Goal: Information Seeking & Learning: Learn about a topic

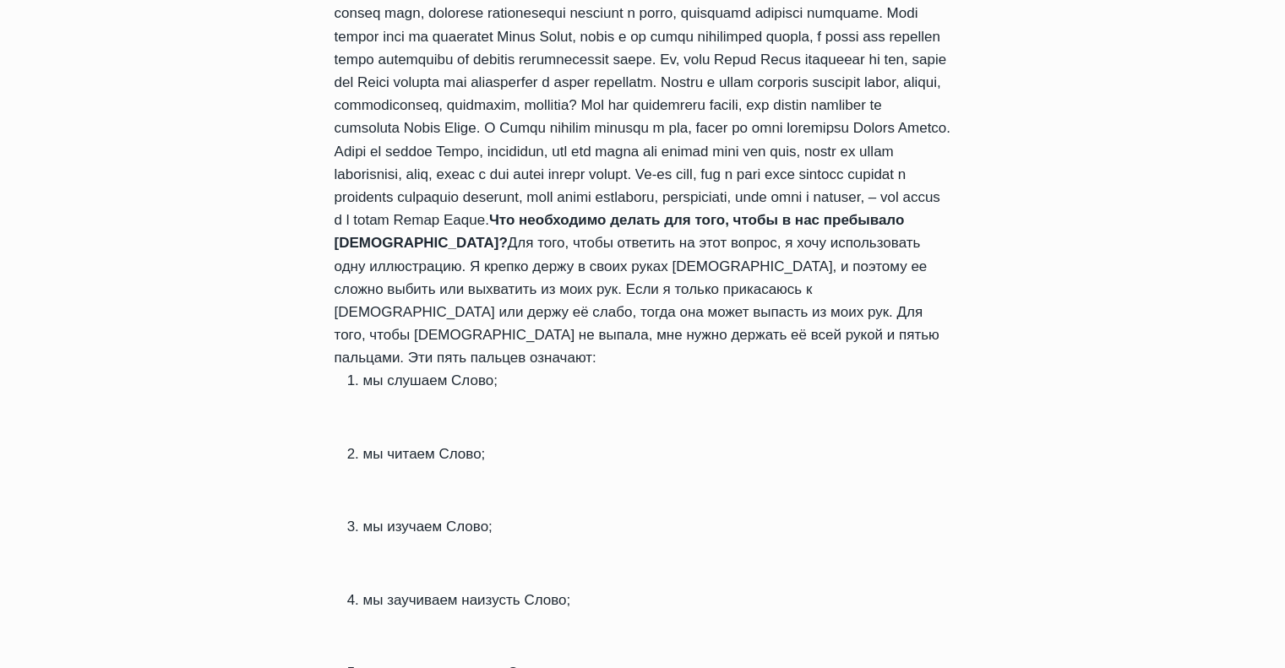
scroll to position [1004, 0]
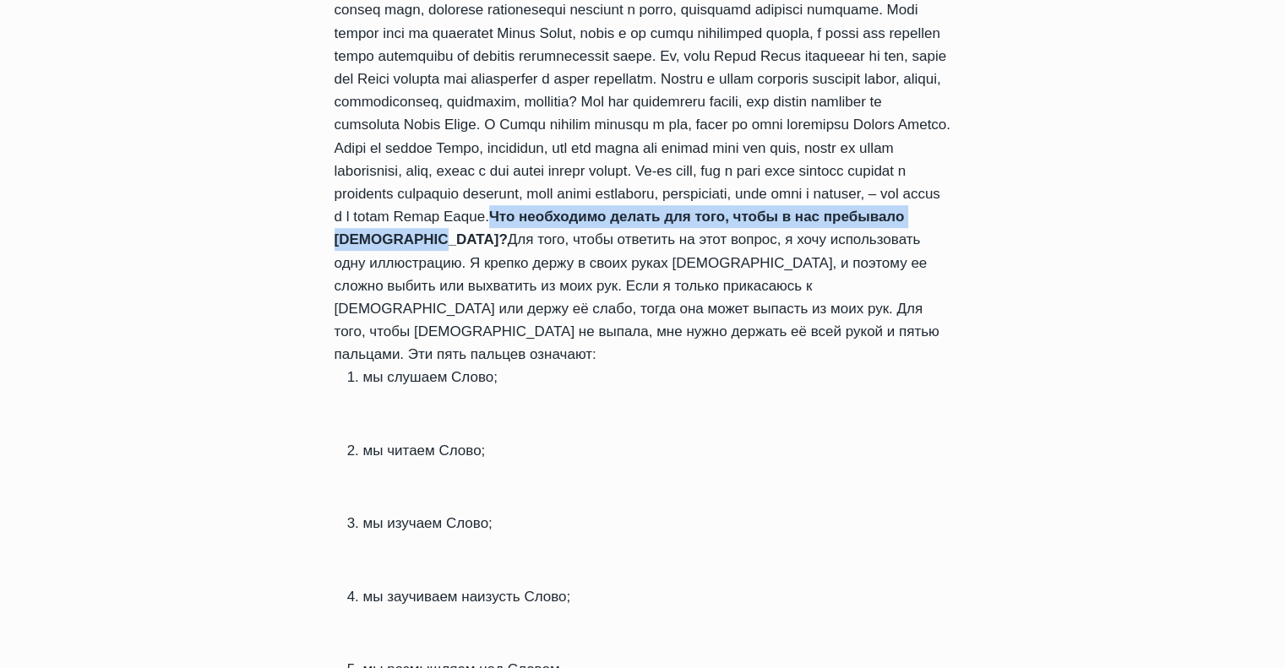
drag, startPoint x: 440, startPoint y: 173, endPoint x: 960, endPoint y: 175, distance: 519.5
click at [960, 175] on div "Ежедневное слово Что необходимо делать для того, чтобы в нас пребывало [DEMOGRA…" at bounding box center [642, 401] width 671 height 1637
copy strong "Что необходимо делать для того, чтобы в нас пребывало [DEMOGRAPHIC_DATA]?"
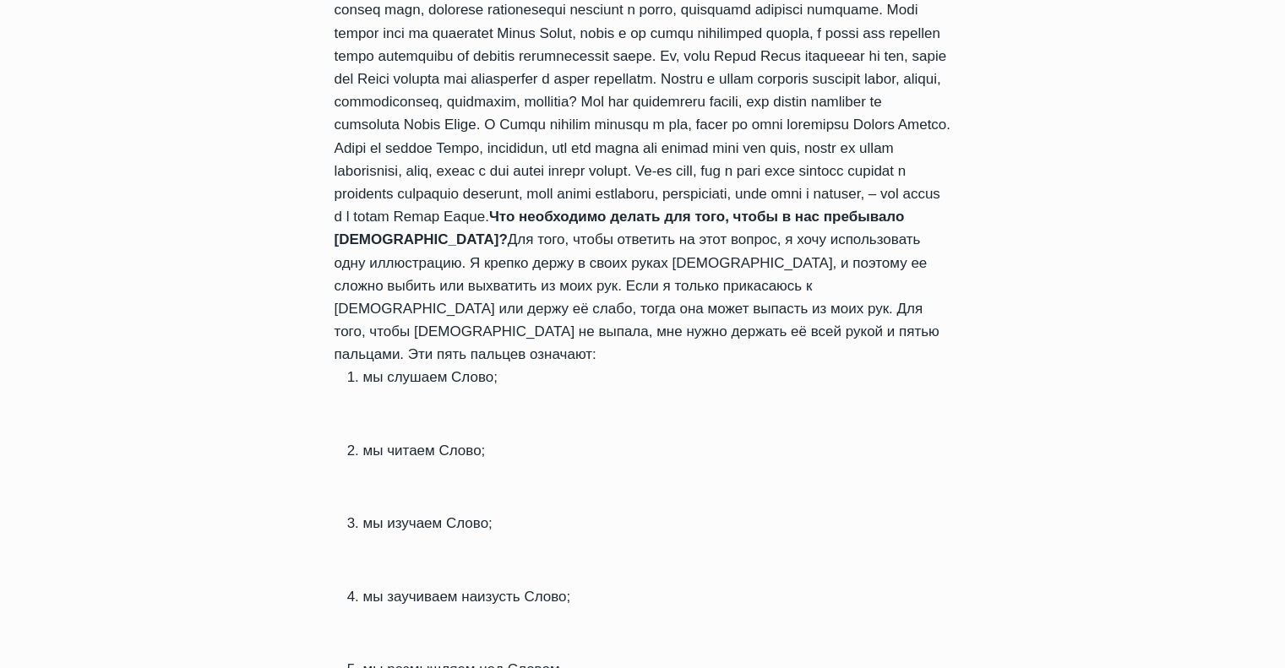
drag, startPoint x: 302, startPoint y: 315, endPoint x: 498, endPoint y: 320, distance: 196.0
copy li "мы слушаем Слово;"
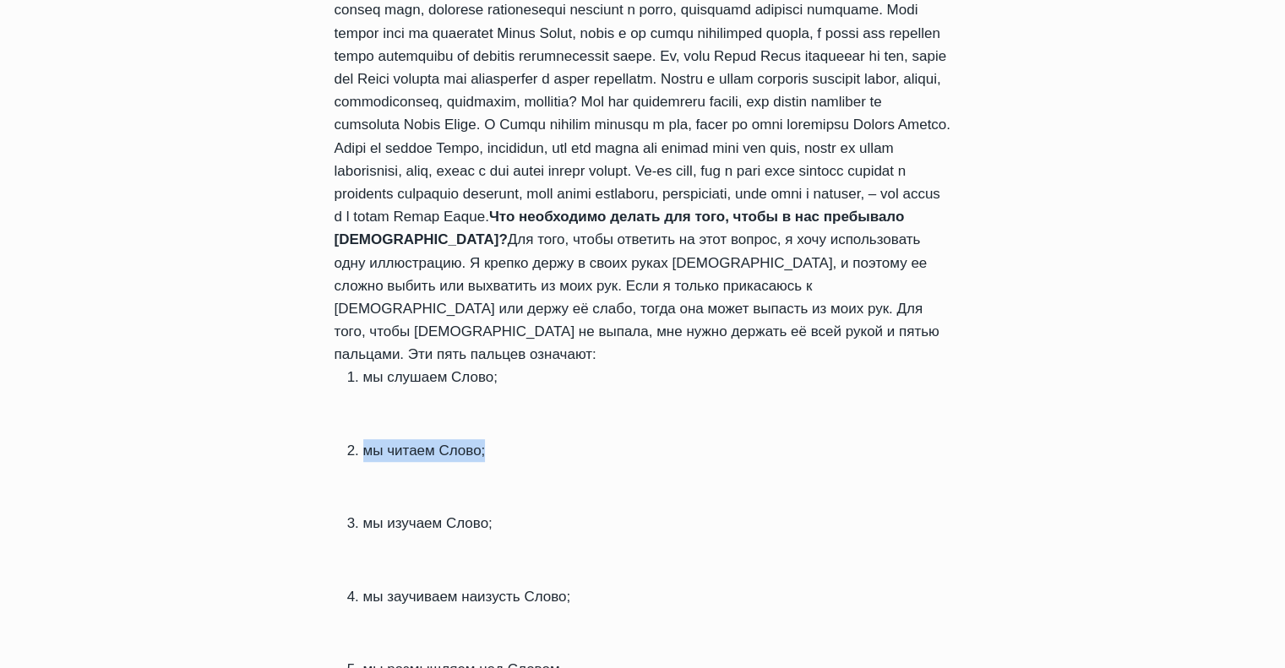
drag, startPoint x: 331, startPoint y: 388, endPoint x: 488, endPoint y: 387, distance: 157.1
click at [488, 387] on div "Ежедневное слово Что необходимо делать для того, чтобы в нас пребывало [DEMOGRA…" at bounding box center [642, 401] width 671 height 1637
copy li "мы читаем Слово;"
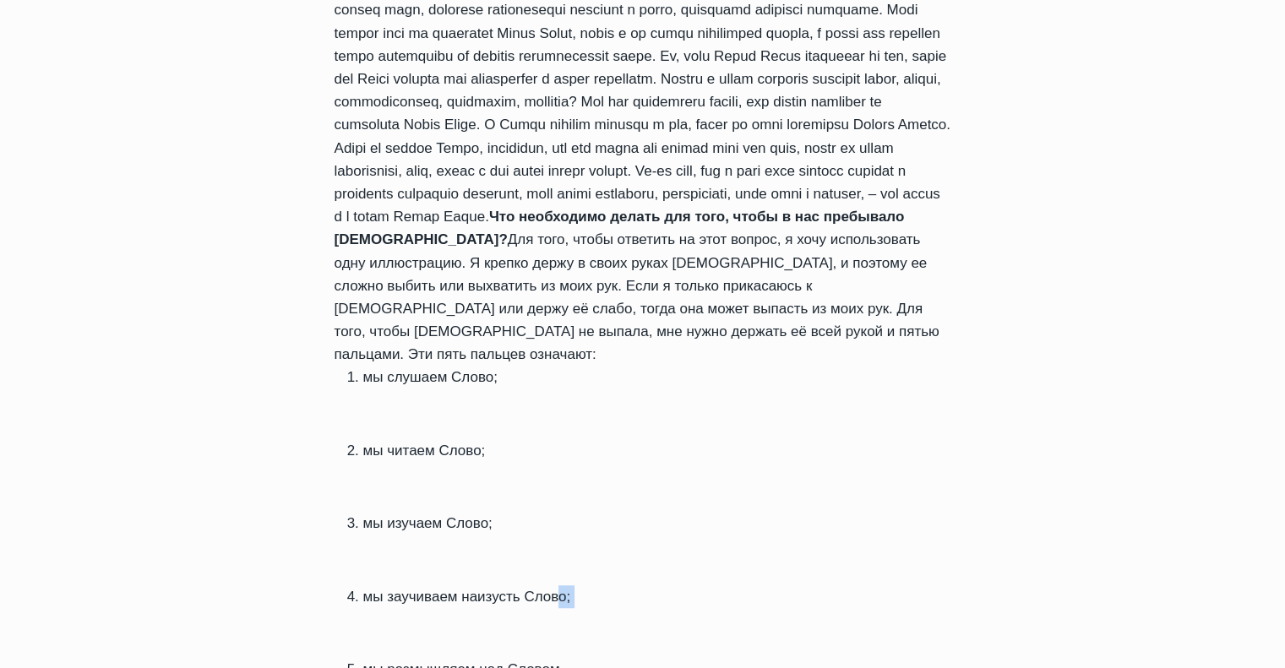
drag, startPoint x: 253, startPoint y: 550, endPoint x: 553, endPoint y: 523, distance: 301.1
drag, startPoint x: 351, startPoint y: 530, endPoint x: 575, endPoint y: 530, distance: 224.7
click at [575, 585] on li "мы заучиваем наизусть Слово;" at bounding box center [657, 596] width 588 height 23
copy li "мы заучиваем наизусть Слово;"
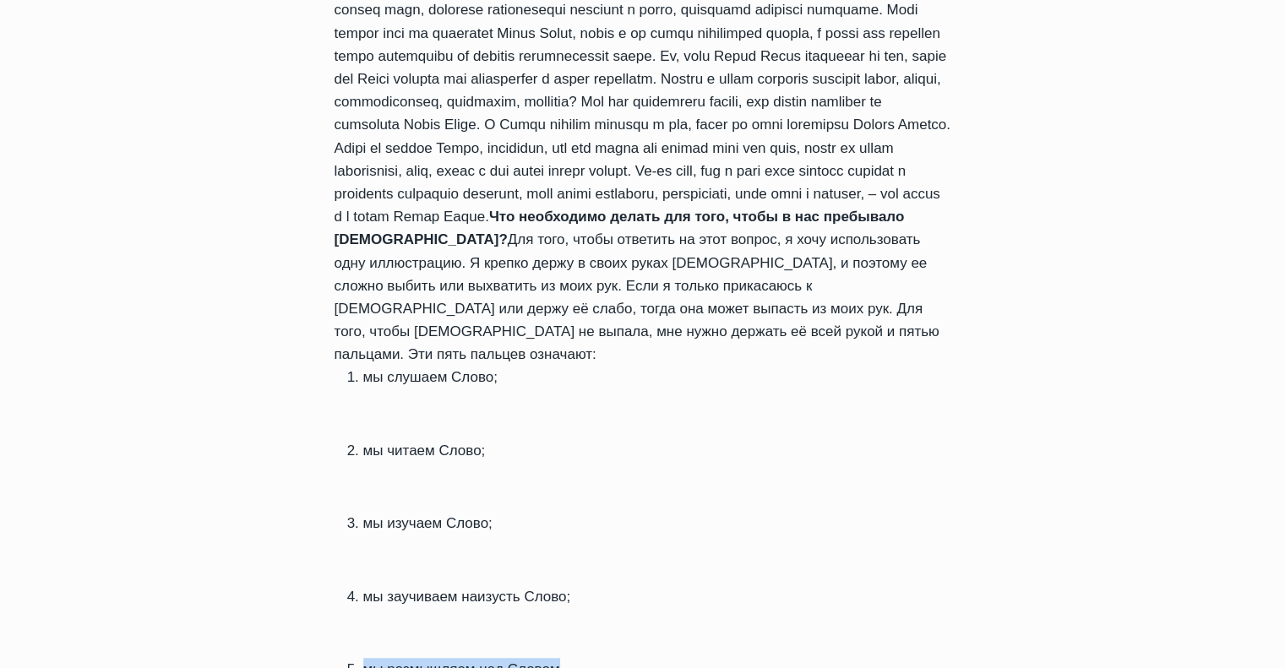
drag, startPoint x: 314, startPoint y: 605, endPoint x: 554, endPoint y: 602, distance: 239.9
click at [554, 602] on div "Ежедневное слово Что необходимо делать для того, чтобы в нас пребывало [DEMOGRA…" at bounding box center [642, 401] width 671 height 1637
copy li "мы размышляем над Словом"
